Goal: Browse casually

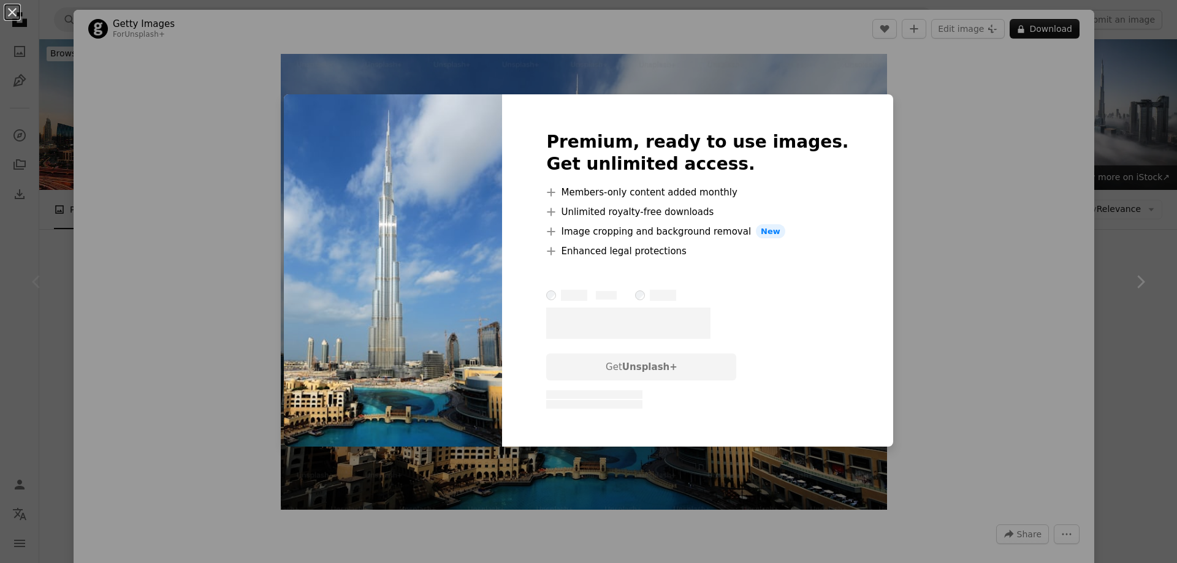
scroll to position [245, 0]
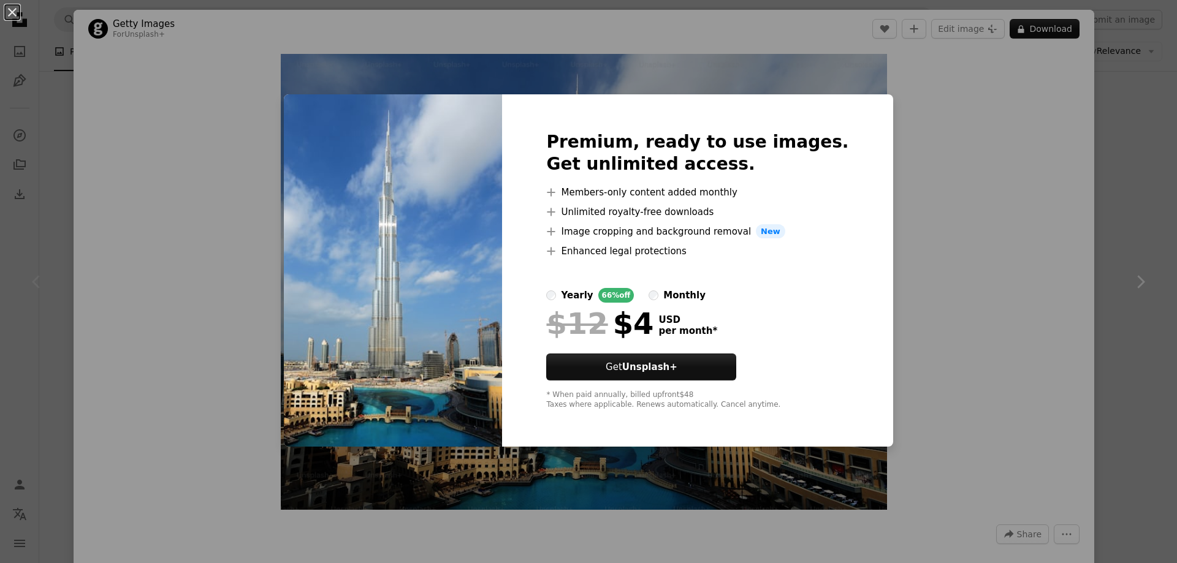
click at [998, 309] on div "An X shape Premium, ready to use images. Get unlimited access. A plus sign Memb…" at bounding box center [588, 281] width 1177 height 563
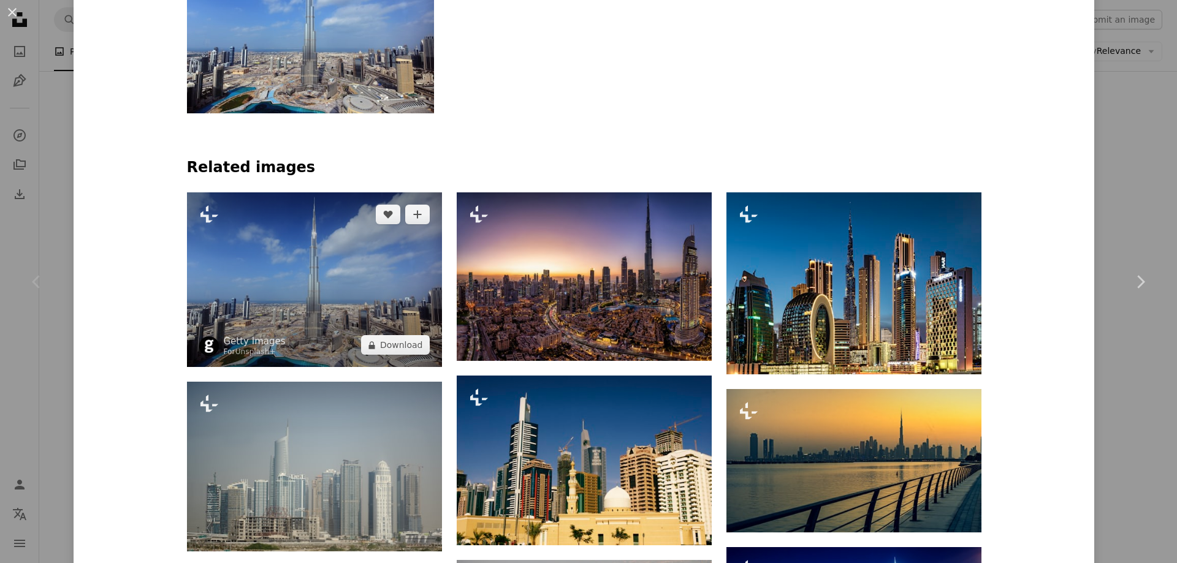
scroll to position [797, 0]
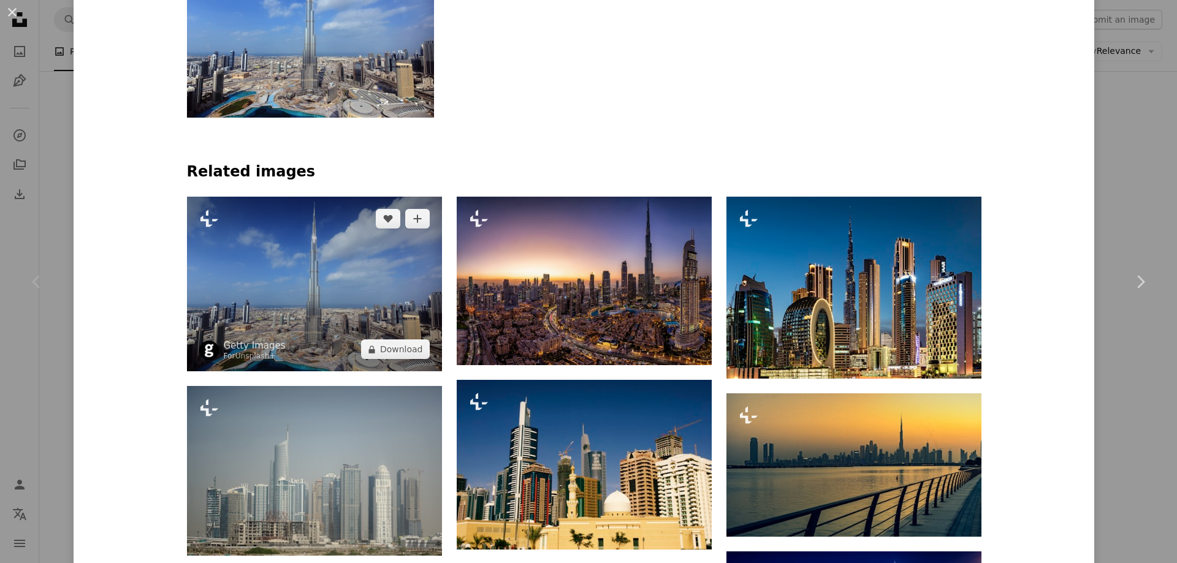
click at [317, 237] on img at bounding box center [314, 284] width 255 height 175
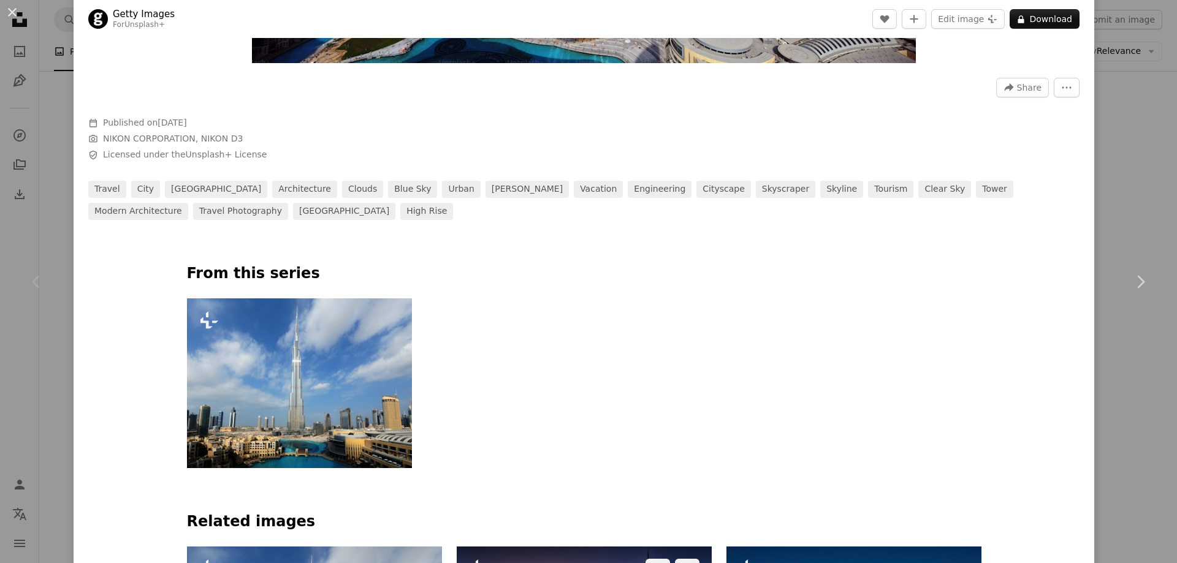
scroll to position [674, 0]
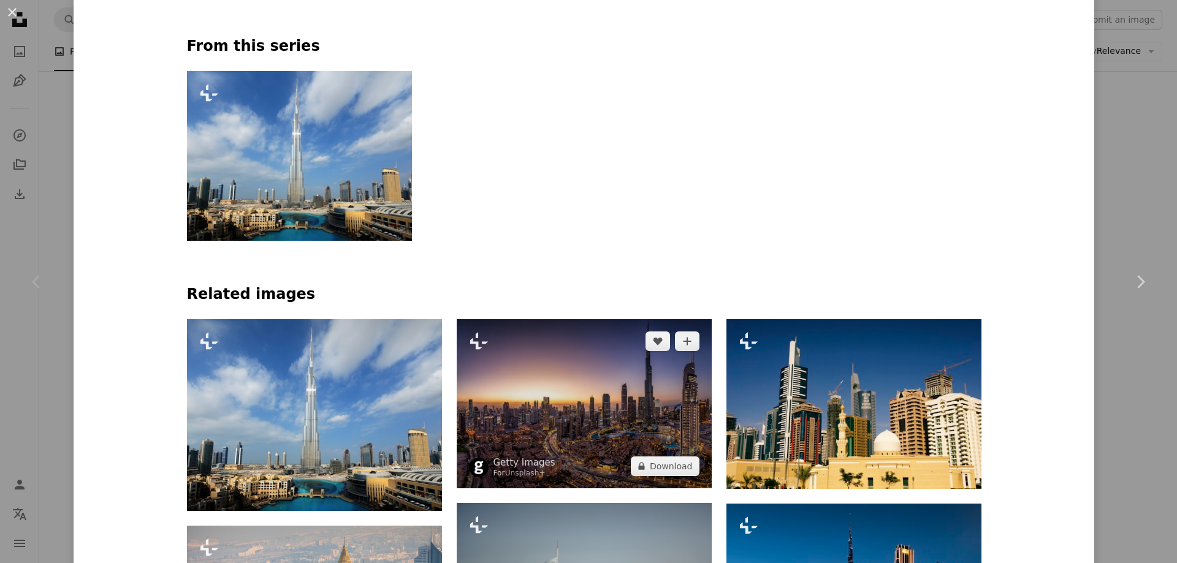
click at [599, 432] on img at bounding box center [584, 403] width 255 height 169
